Goal: Navigation & Orientation: Find specific page/section

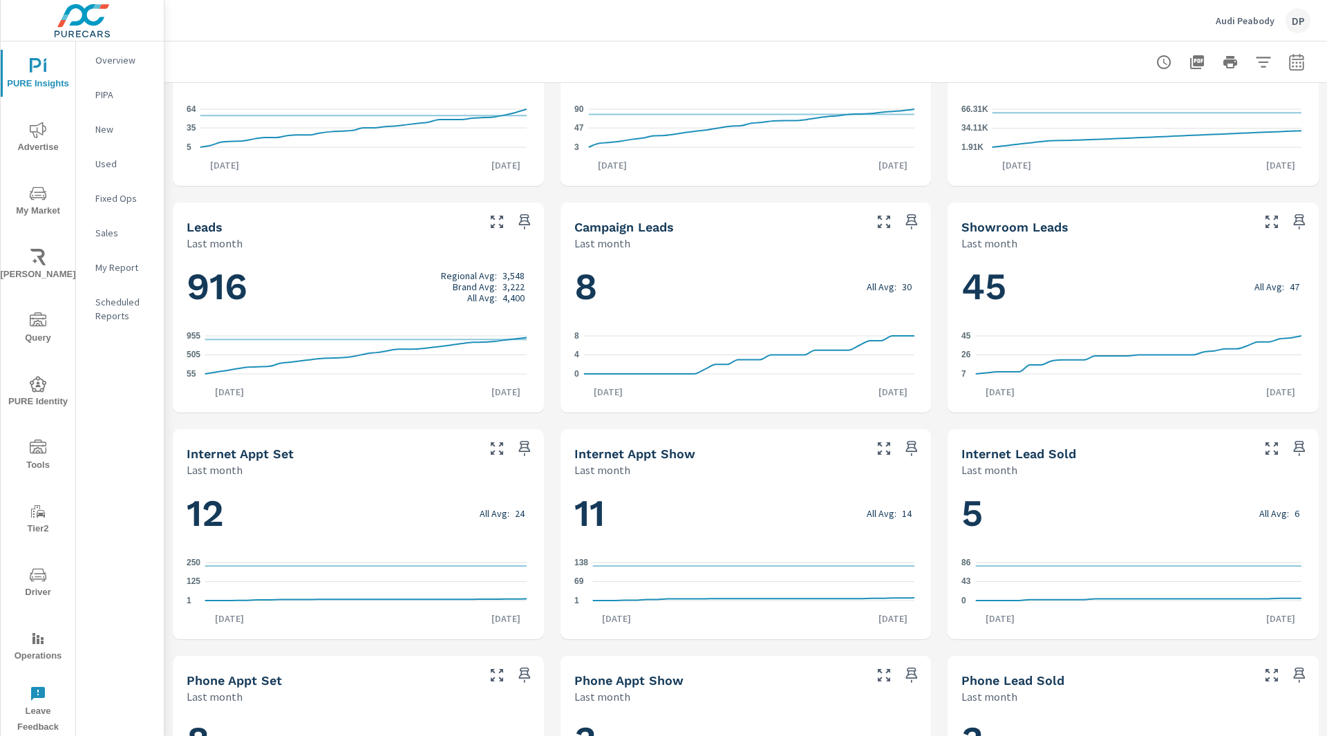
scroll to position [568, 0]
drag, startPoint x: 192, startPoint y: 286, endPoint x: 249, endPoint y: 298, distance: 57.9
click at [249, 298] on h1 "916 Regional Avg: 3,548 Brand Avg: 3,222 All Avg: 4,400" at bounding box center [359, 287] width 344 height 47
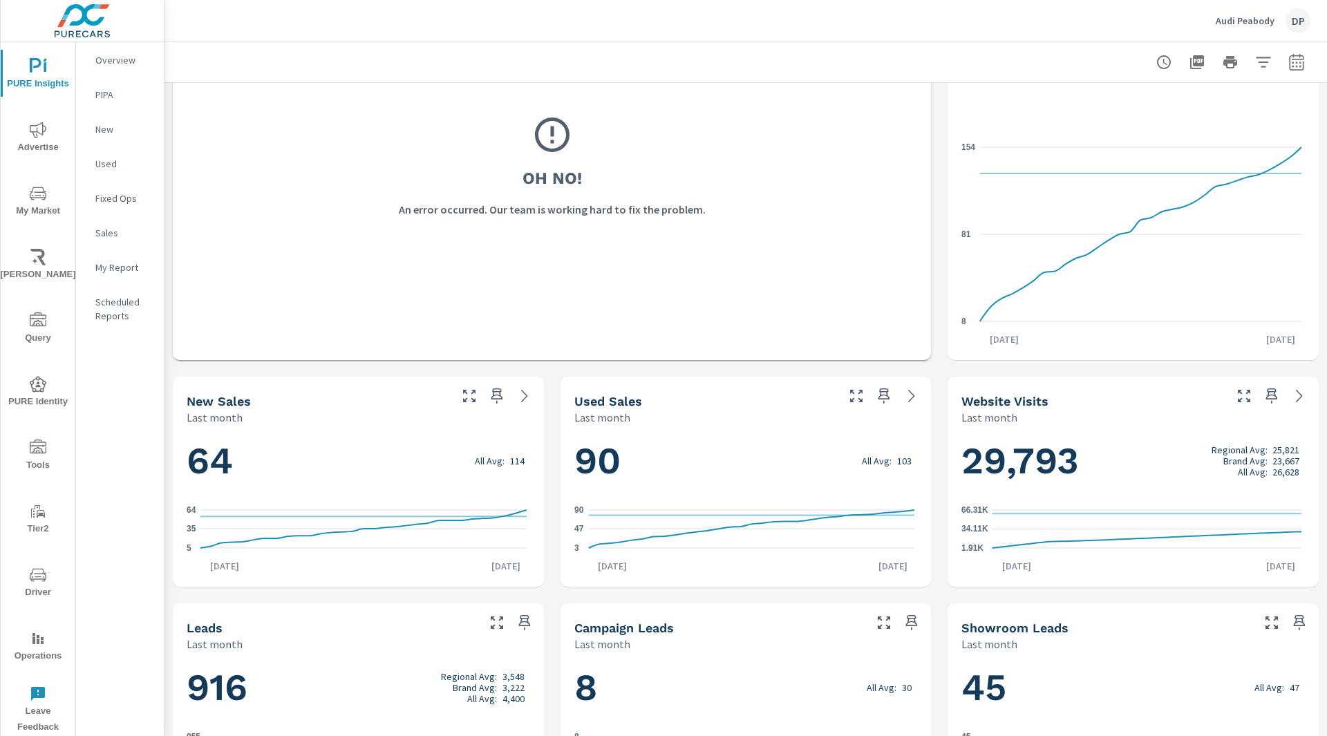
scroll to position [167, 0]
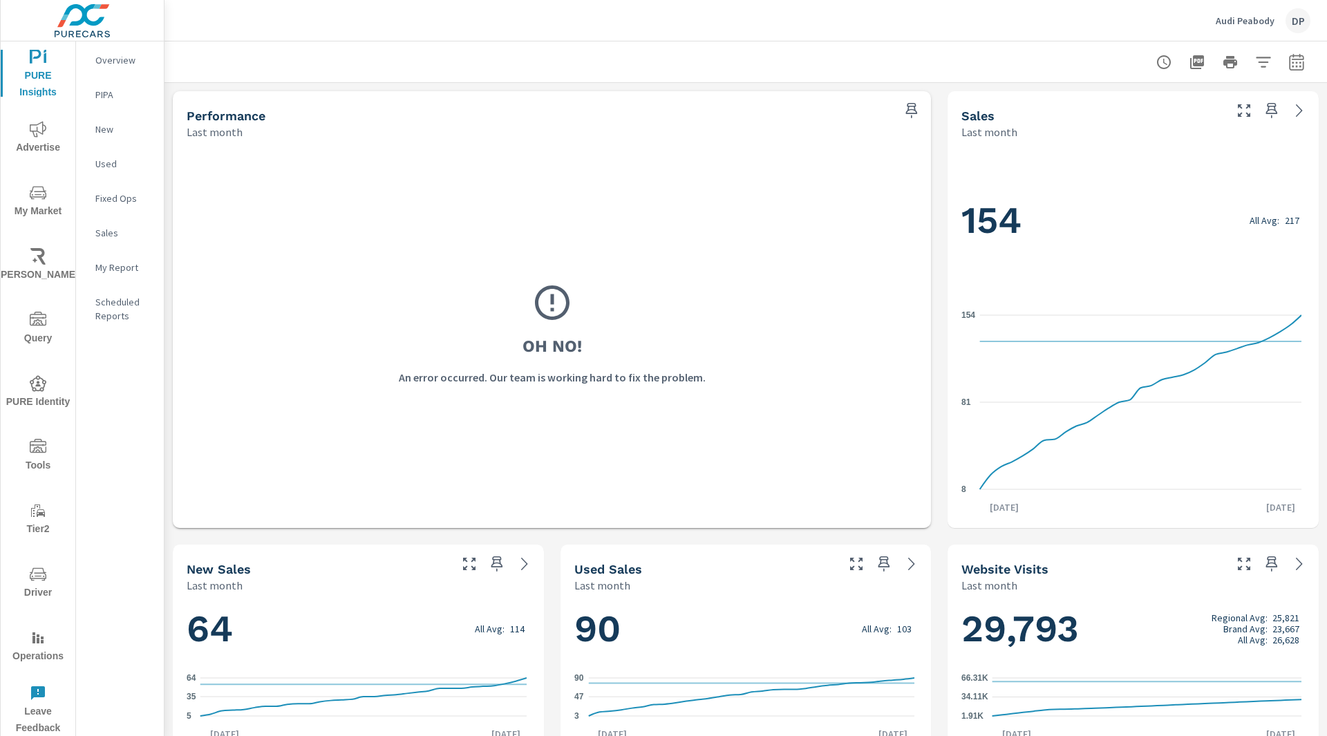
click at [859, 10] on div "Audi Peabody DP" at bounding box center [745, 20] width 1129 height 41
click at [644, 344] on div "Oh No! An error occurred. Our team is working hard to fix the problem." at bounding box center [552, 333] width 731 height 361
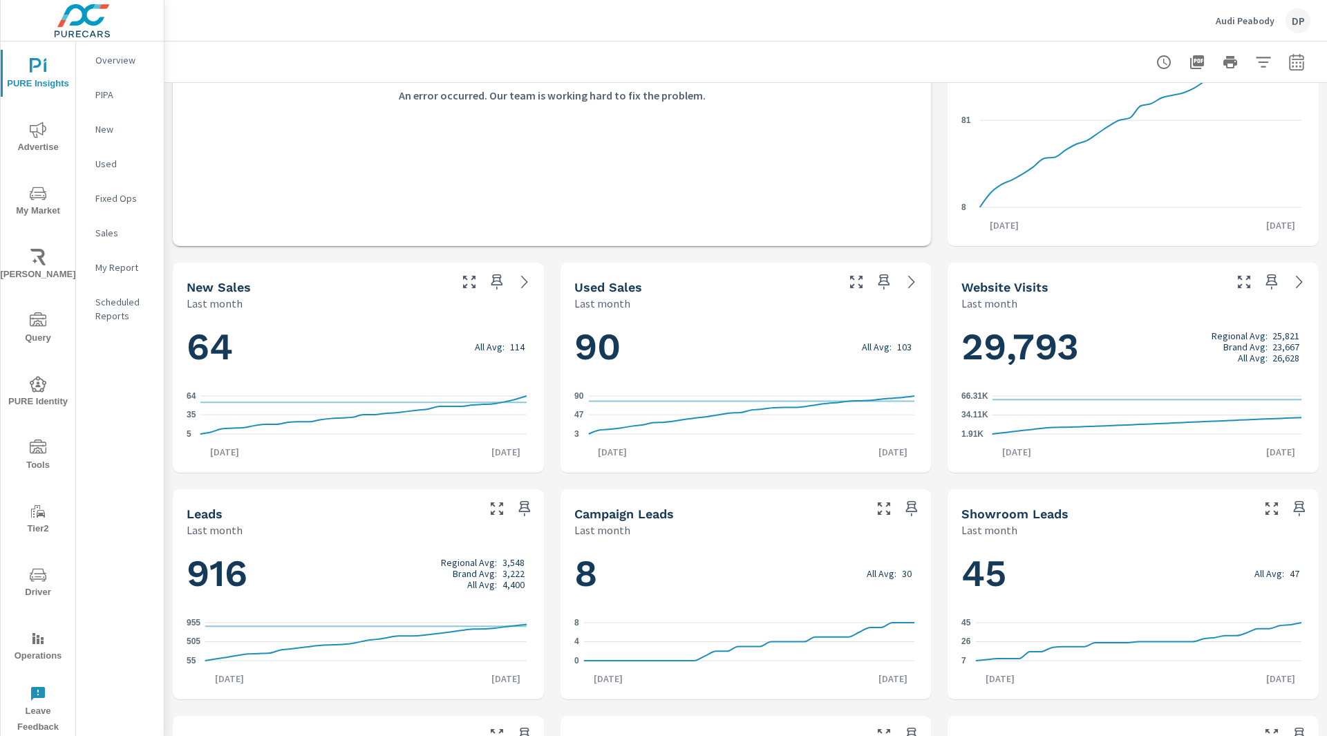
scroll to position [282, 0]
click at [901, 46] on div at bounding box center [745, 61] width 1129 height 41
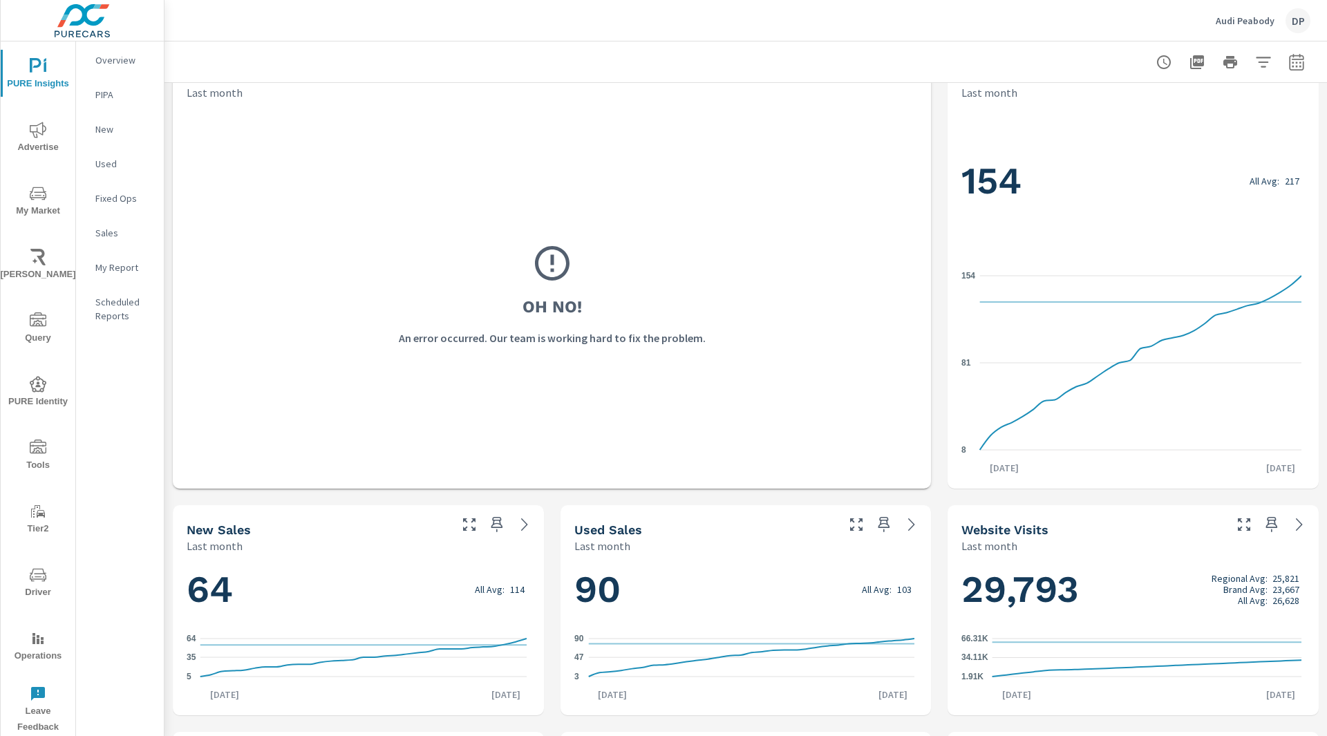
scroll to position [0, 0]
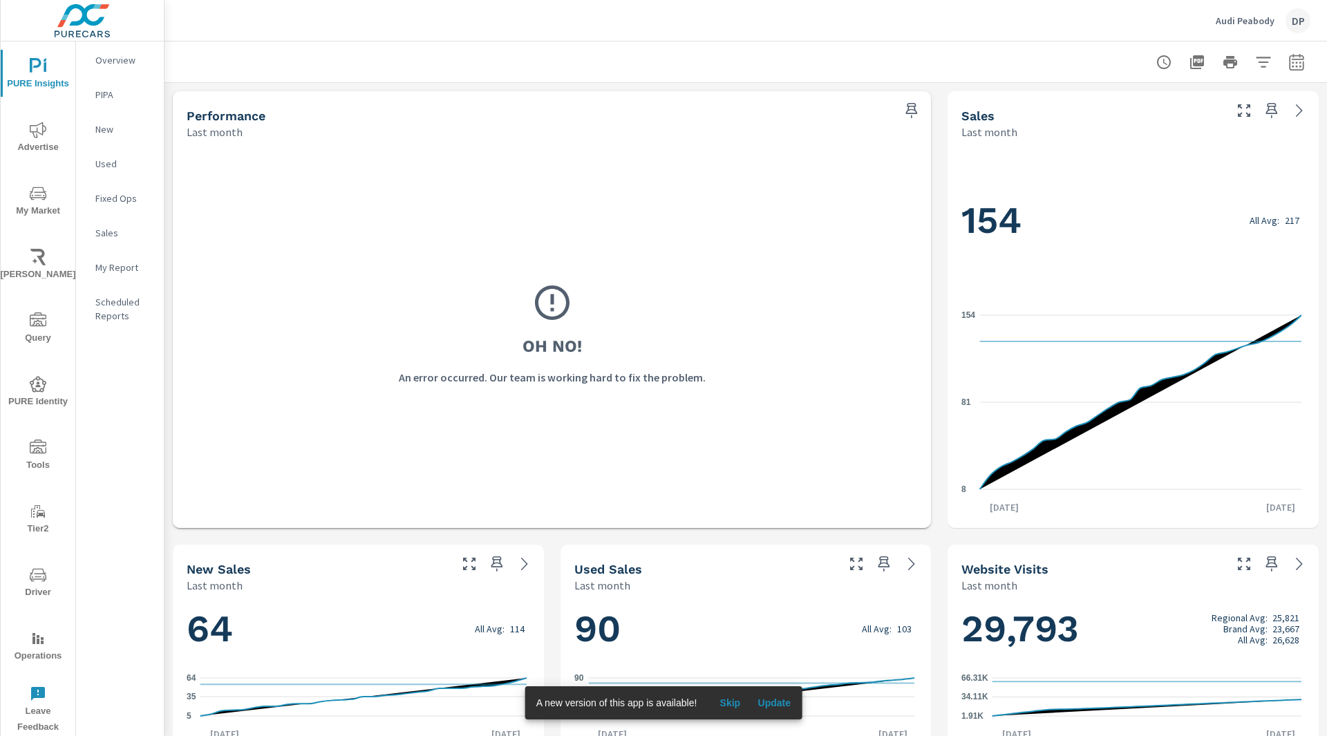
click at [732, 704] on span "Skip" at bounding box center [729, 703] width 33 height 12
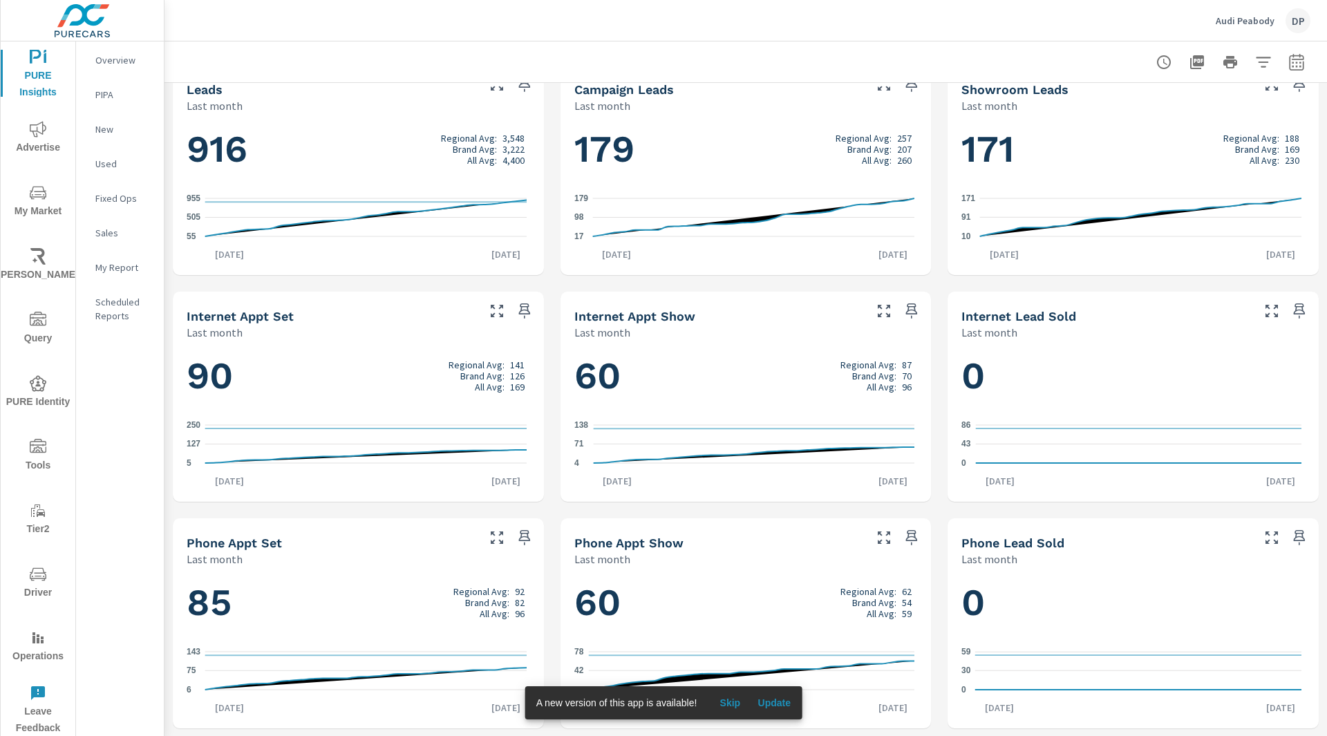
scroll to position [706, 0]
click at [766, 704] on span "Update" at bounding box center [774, 703] width 33 height 12
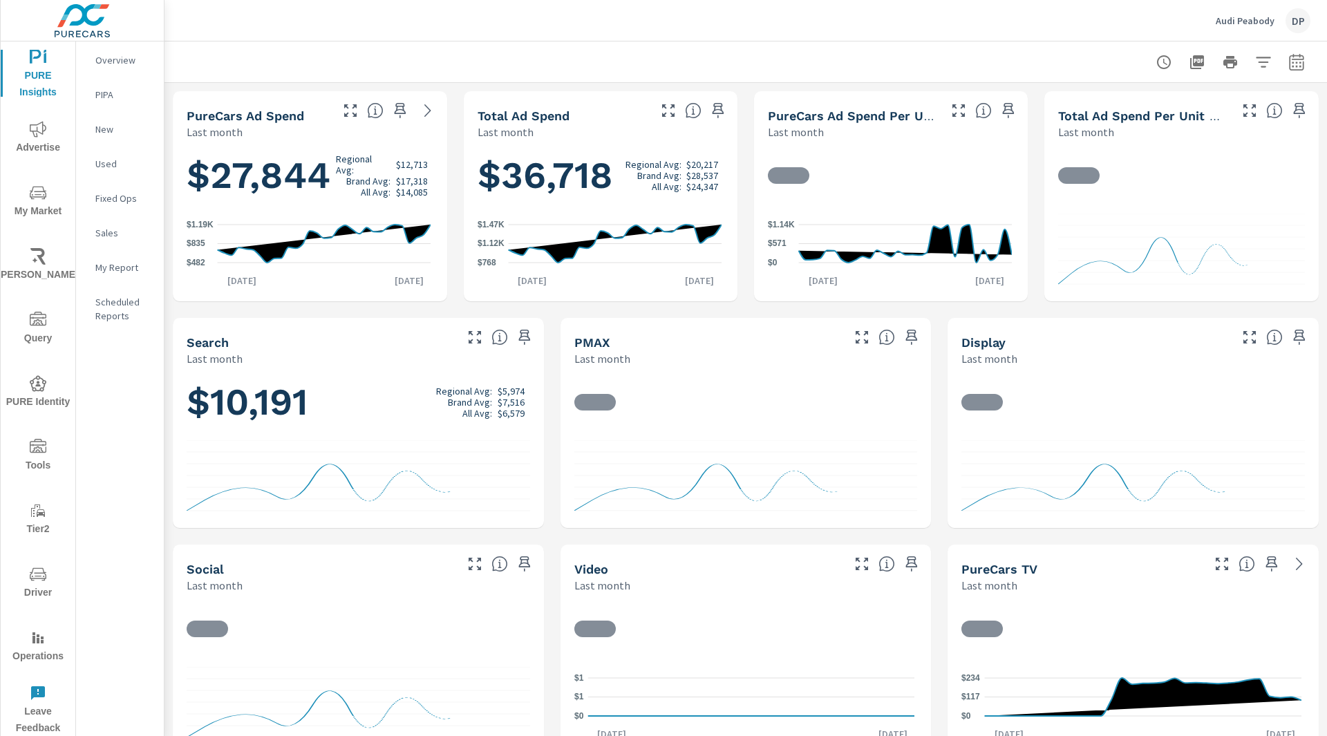
scroll to position [480, 0]
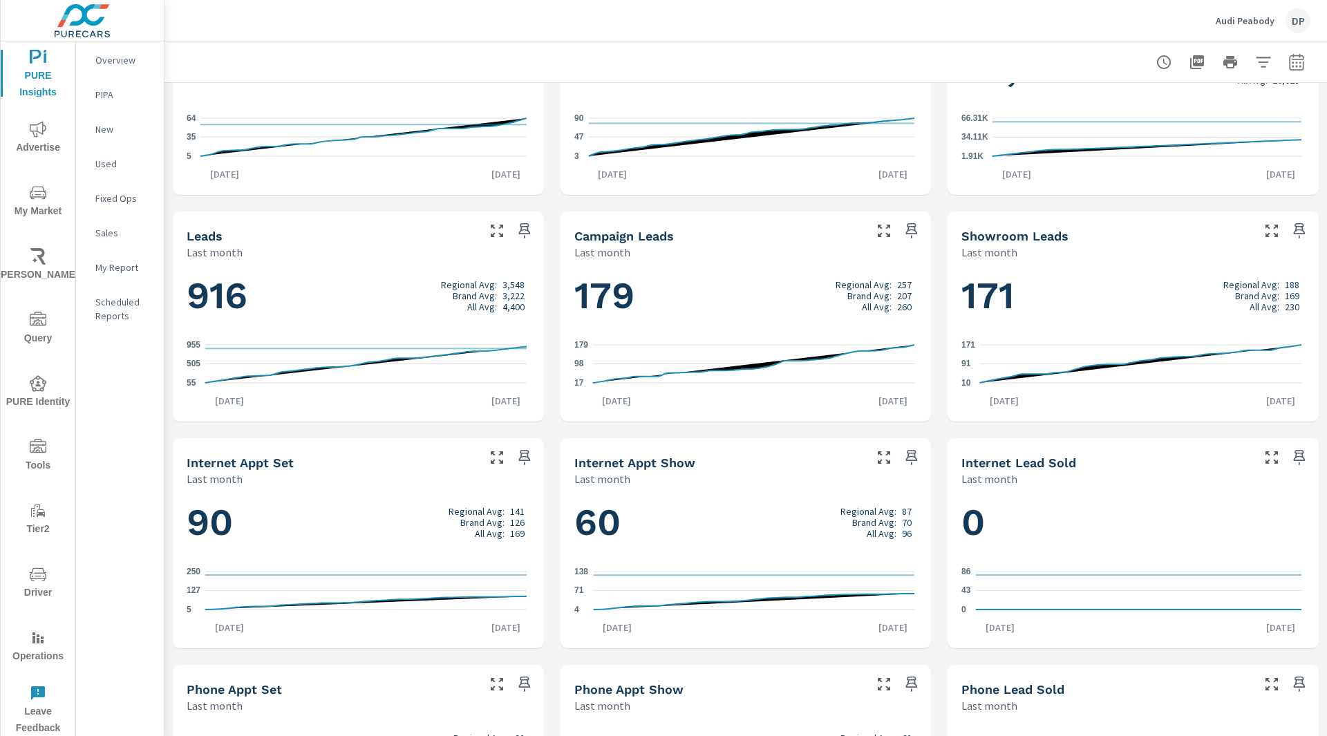
scroll to position [707, 0]
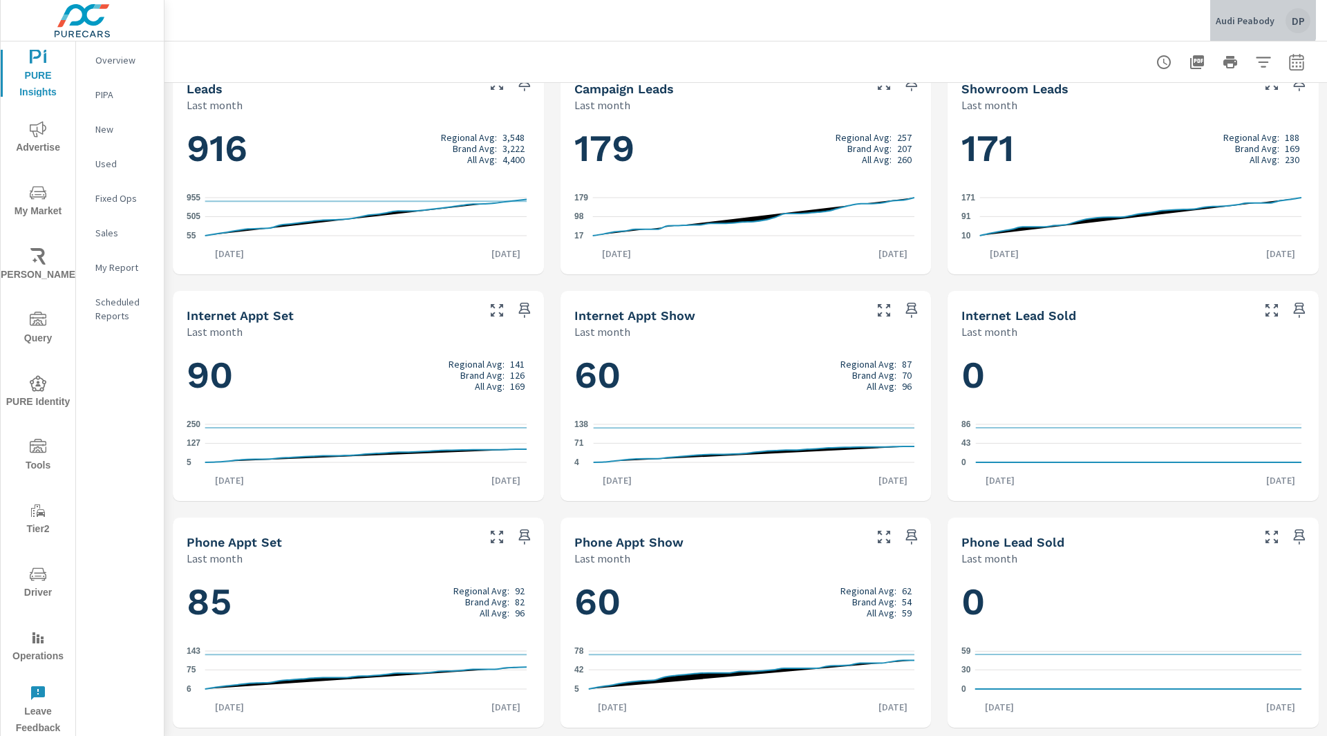
click at [1239, 12] on div "Audi [PERSON_NAME]" at bounding box center [1263, 20] width 95 height 25
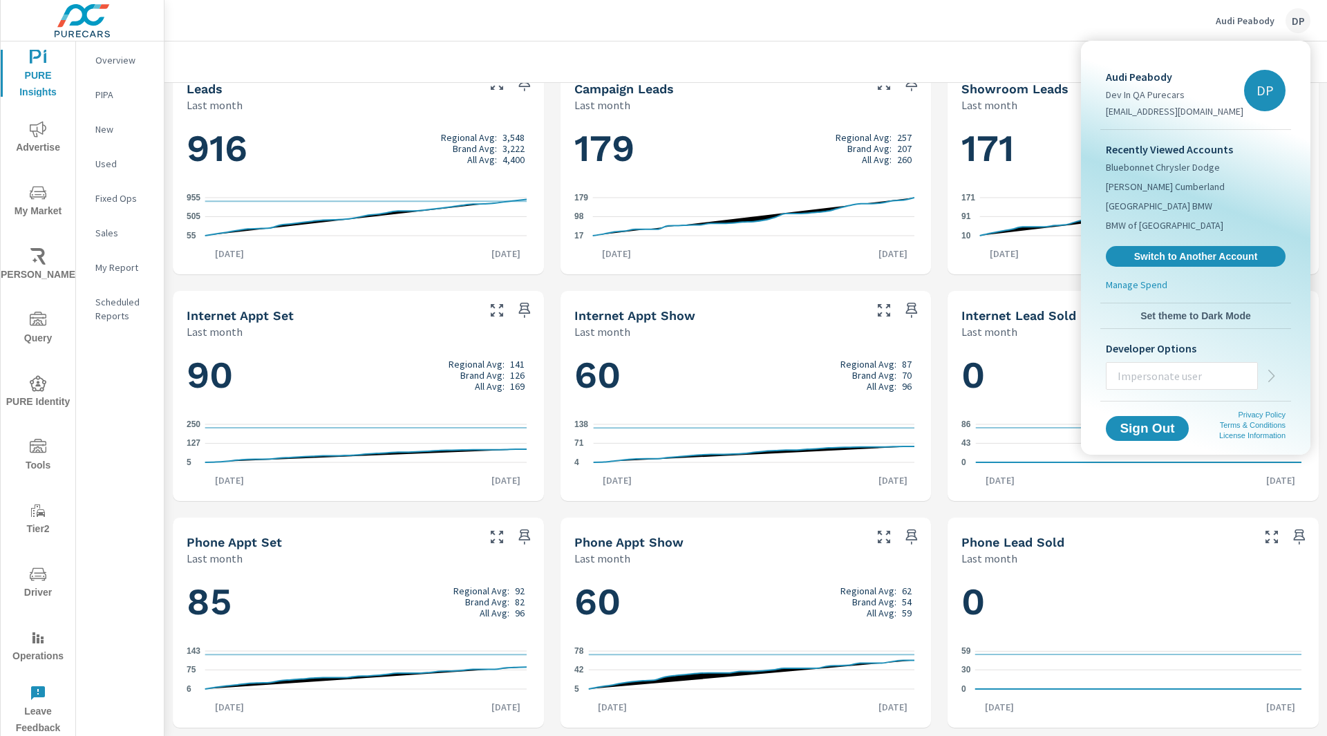
click at [1239, 19] on div at bounding box center [663, 368] width 1327 height 736
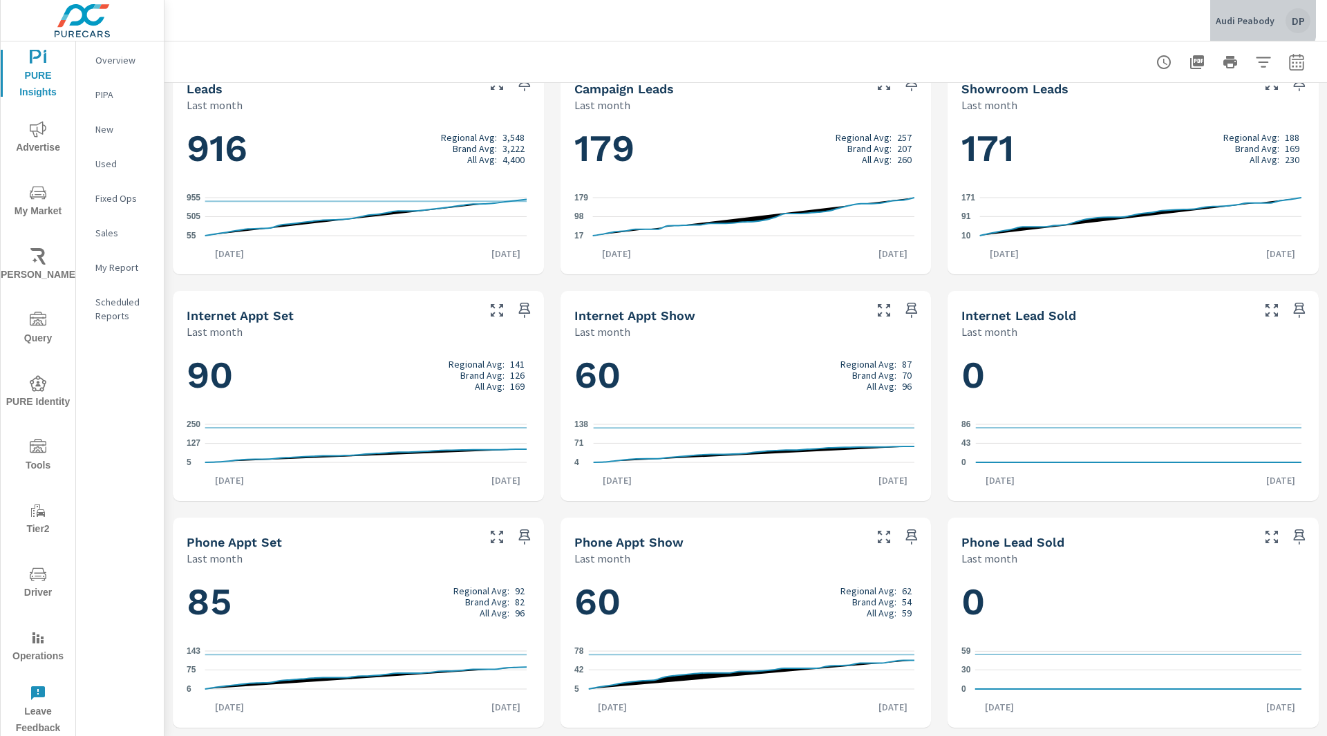
click at [1239, 19] on p "Audi Peabody" at bounding box center [1245, 21] width 59 height 12
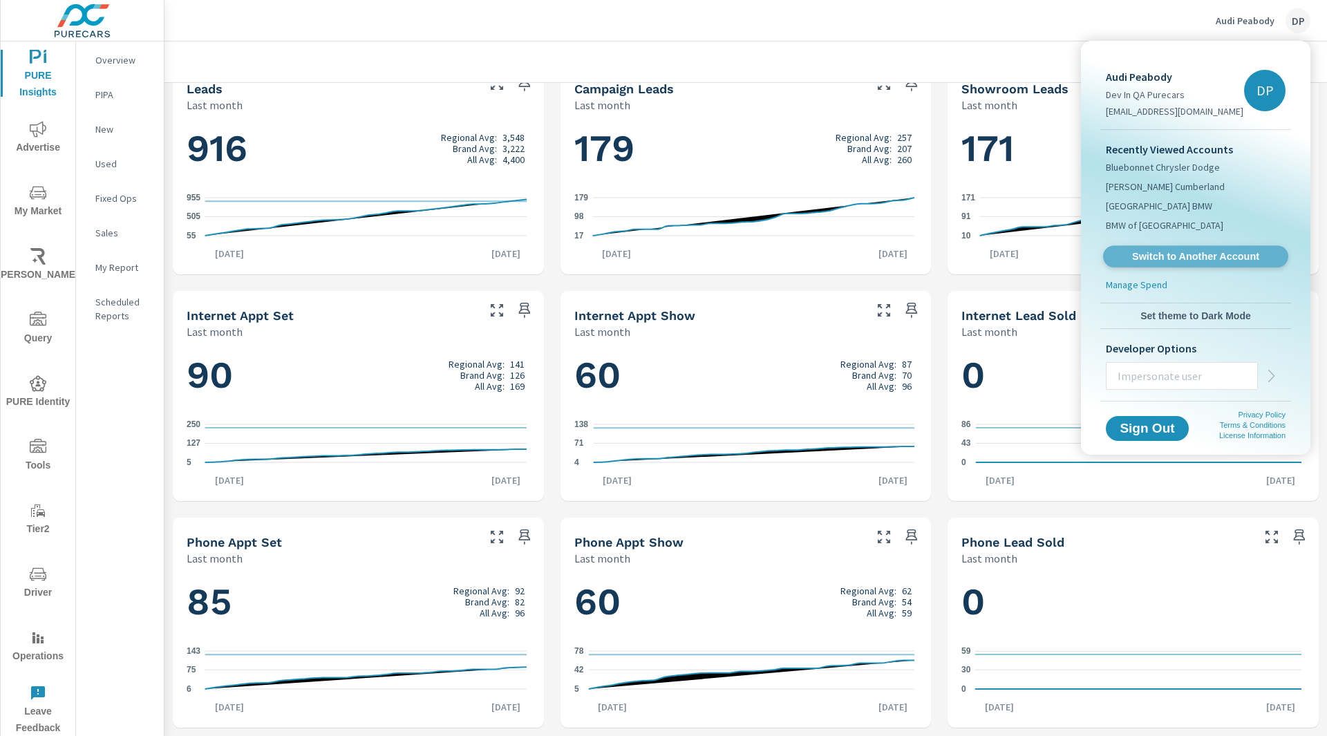
click at [1153, 256] on span "Switch to Another Account" at bounding box center [1195, 256] width 169 height 13
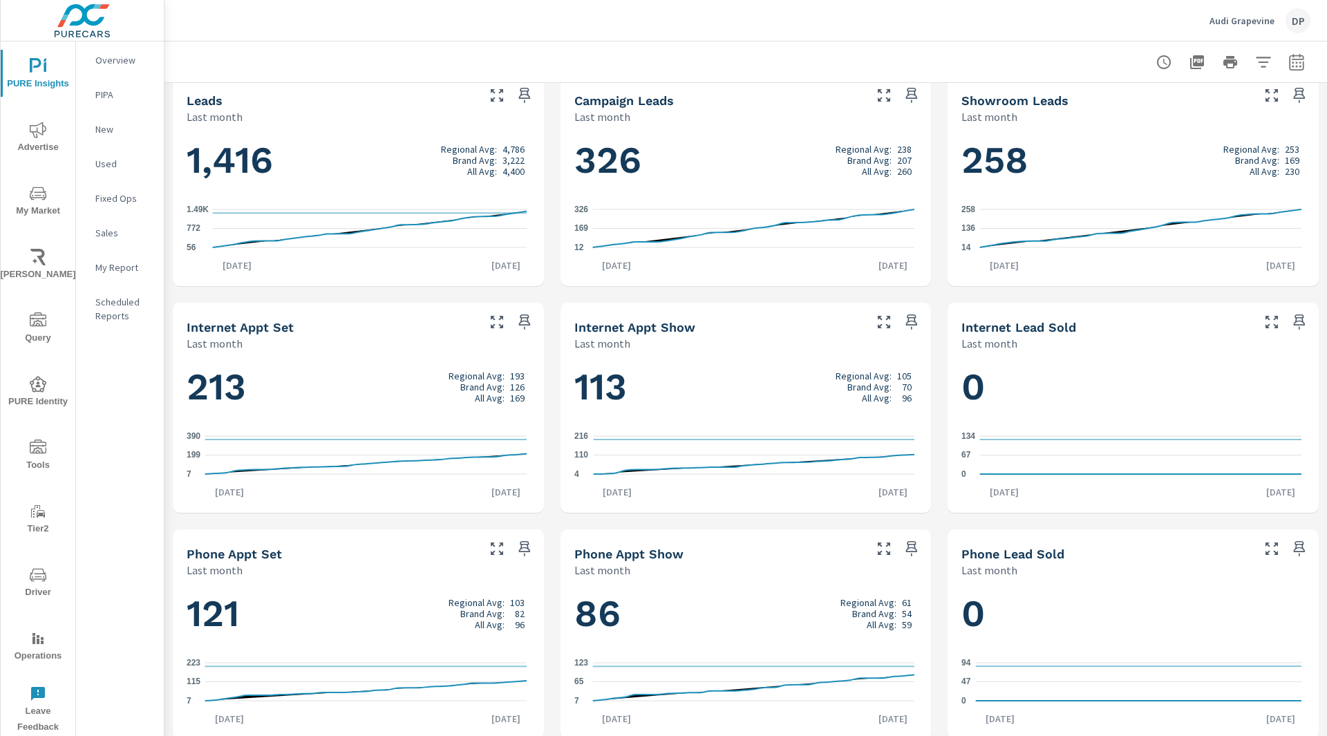
scroll to position [707, 0]
